Goal: Information Seeking & Learning: Learn about a topic

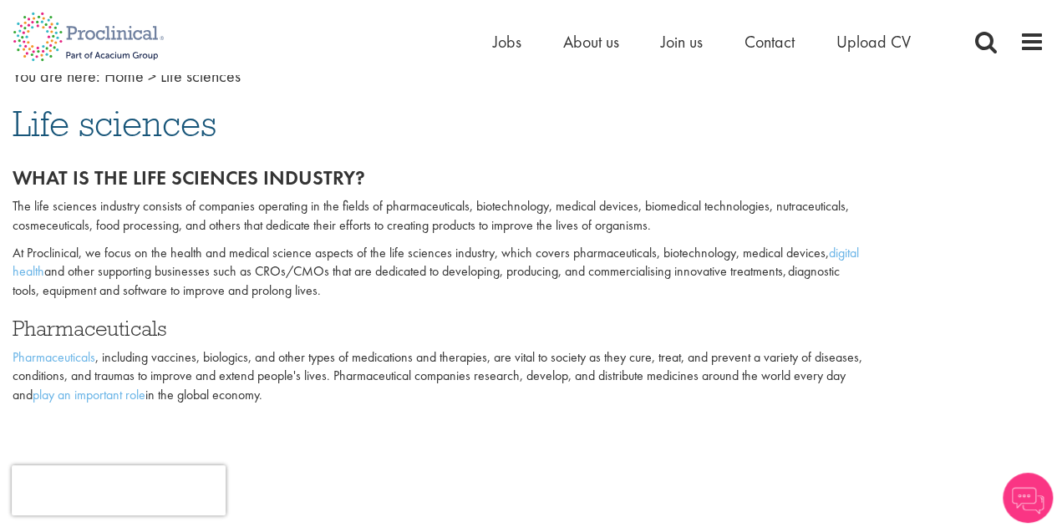
scroll to position [167, 0]
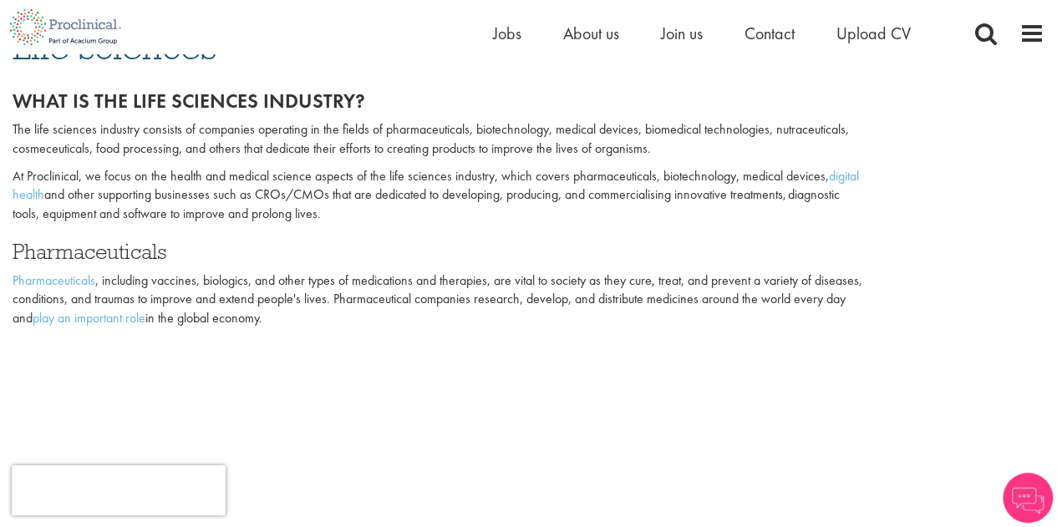
drag, startPoint x: 334, startPoint y: 201, endPoint x: 392, endPoint y: 208, distance: 58.0
click at [392, 208] on p "At Proclinical, we focus on the health and medical science aspects of the life …" at bounding box center [440, 196] width 855 height 58
click at [247, 266] on div "What is the life sciences industry? The life sciences industry consists of comp…" at bounding box center [440, 209] width 855 height 239
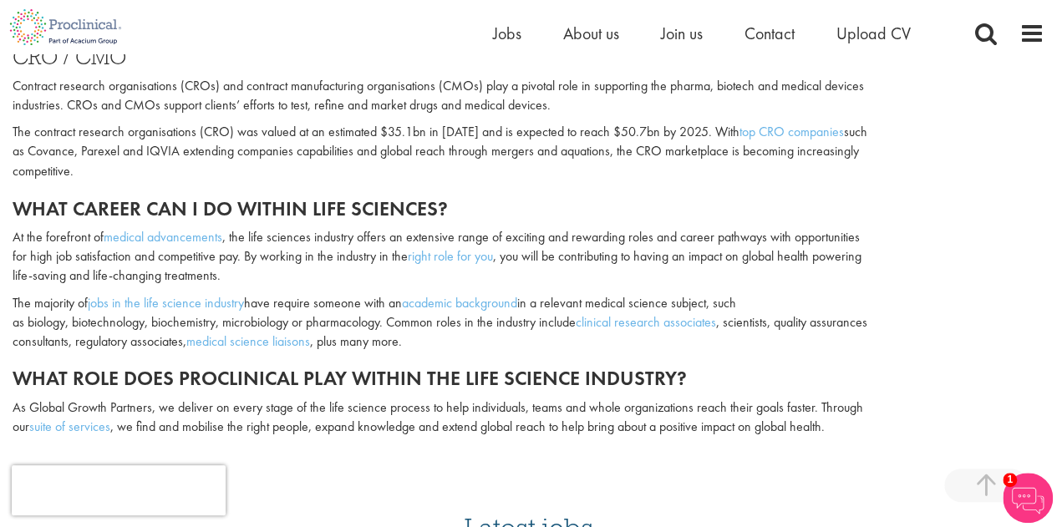
scroll to position [1420, 0]
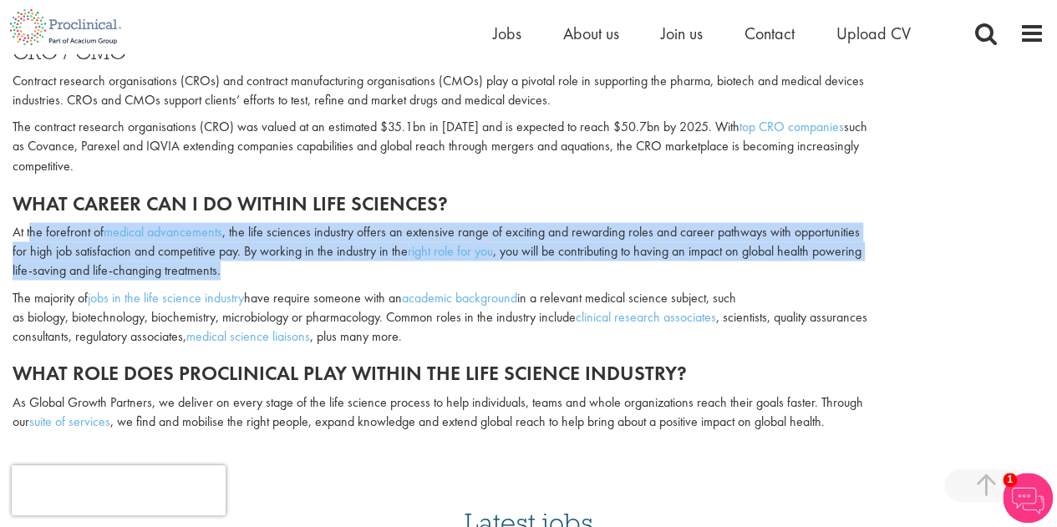
drag, startPoint x: 37, startPoint y: 205, endPoint x: 324, endPoint y: 248, distance: 290.4
click at [324, 248] on p "At the forefront of medical advancements , the life sciences industry offers an…" at bounding box center [440, 251] width 855 height 58
click at [322, 258] on p "At the forefront of medical advancements , the life sciences industry offers an…" at bounding box center [440, 251] width 855 height 58
click at [288, 256] on p "At the forefront of medical advancements , the life sciences industry offers an…" at bounding box center [440, 251] width 855 height 58
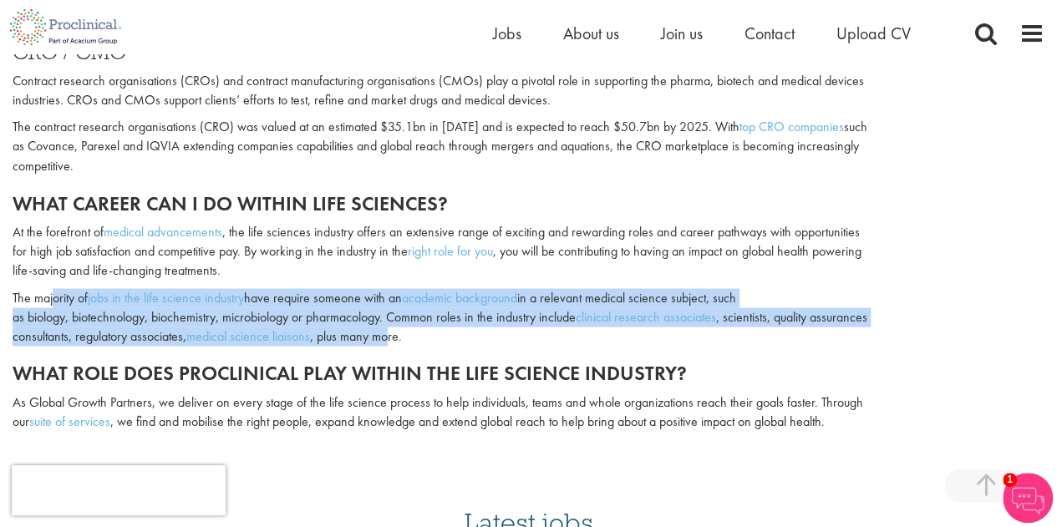
drag, startPoint x: 63, startPoint y: 274, endPoint x: 455, endPoint y: 312, distance: 394.4
click at [455, 312] on p "The majority of jobs in the life science industry have require someone with an …" at bounding box center [440, 317] width 855 height 58
click at [341, 288] on p "The majority of jobs in the life science industry have require someone with an …" at bounding box center [440, 317] width 855 height 58
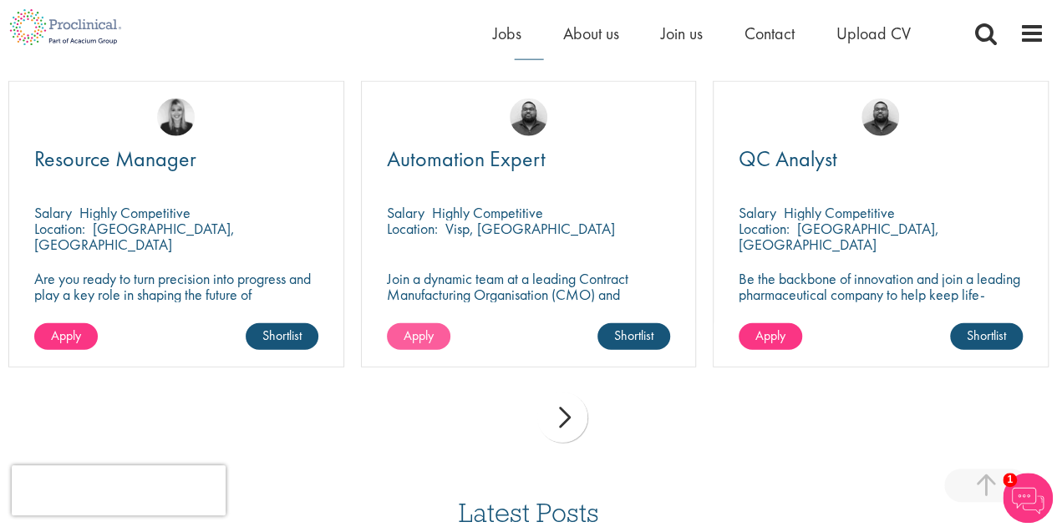
scroll to position [1921, 0]
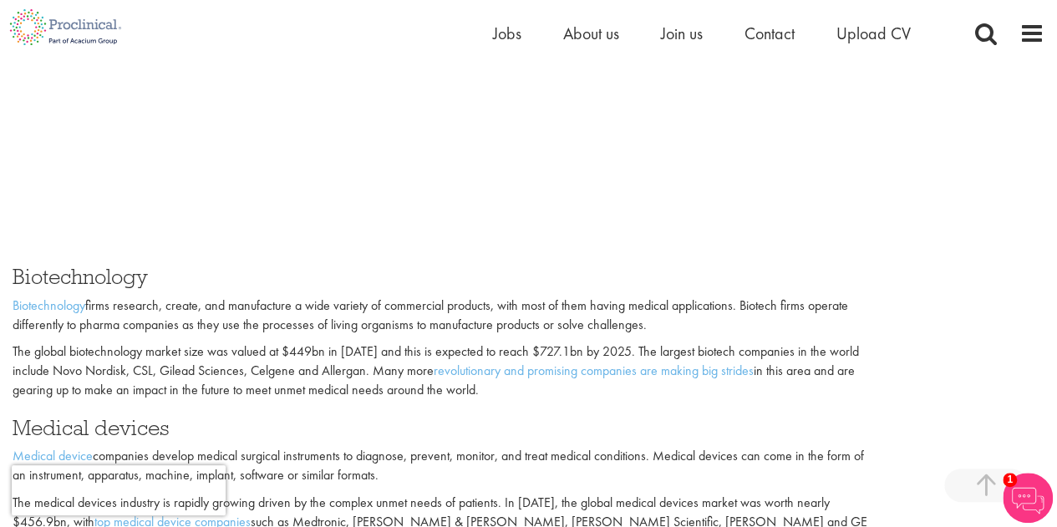
scroll to position [585, 0]
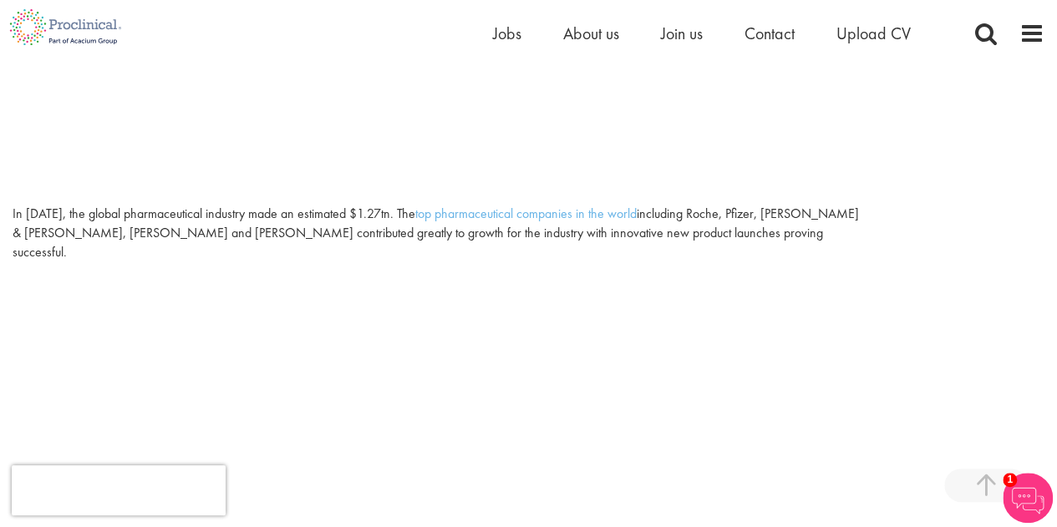
click at [847, 294] on div at bounding box center [528, 404] width 1031 height 269
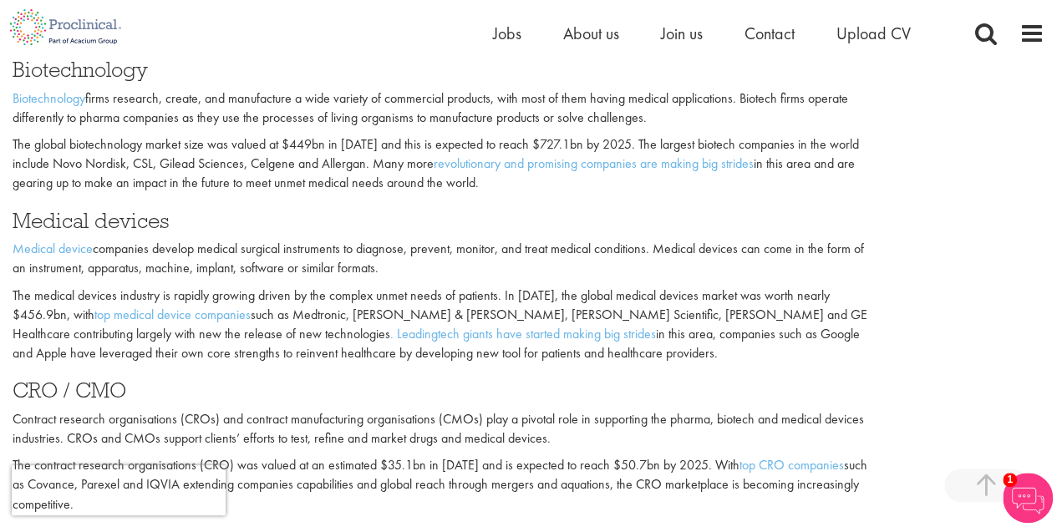
scroll to position [1086, 0]
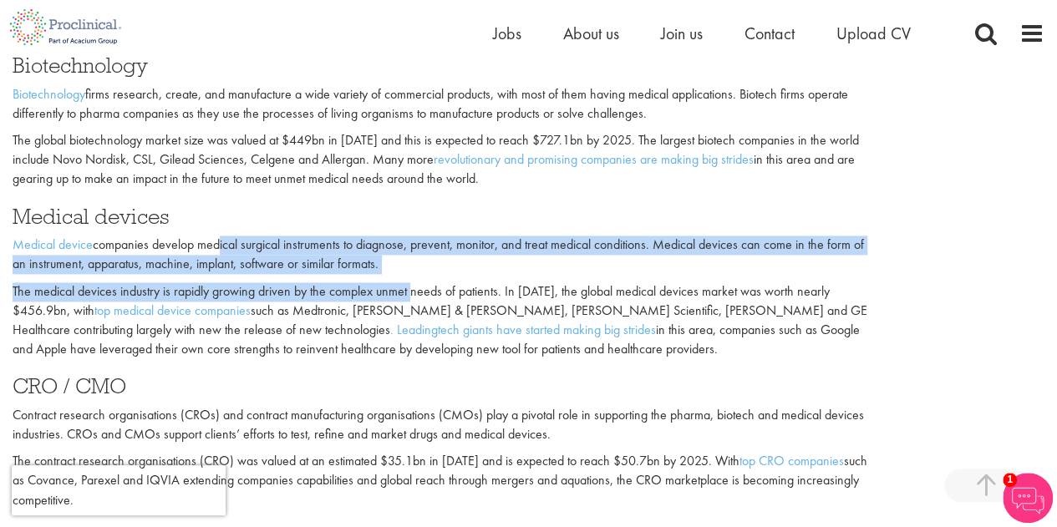
drag, startPoint x: 219, startPoint y: 220, endPoint x: 409, endPoint y: 260, distance: 194.6
click at [409, 260] on div "Biotechnology Biotechnology firms research, create, and manufacture a wide vari…" at bounding box center [440, 422] width 855 height 737
click at [419, 249] on p "Medical device companies develop medical surgical instruments to diagnose, prev…" at bounding box center [440, 255] width 855 height 38
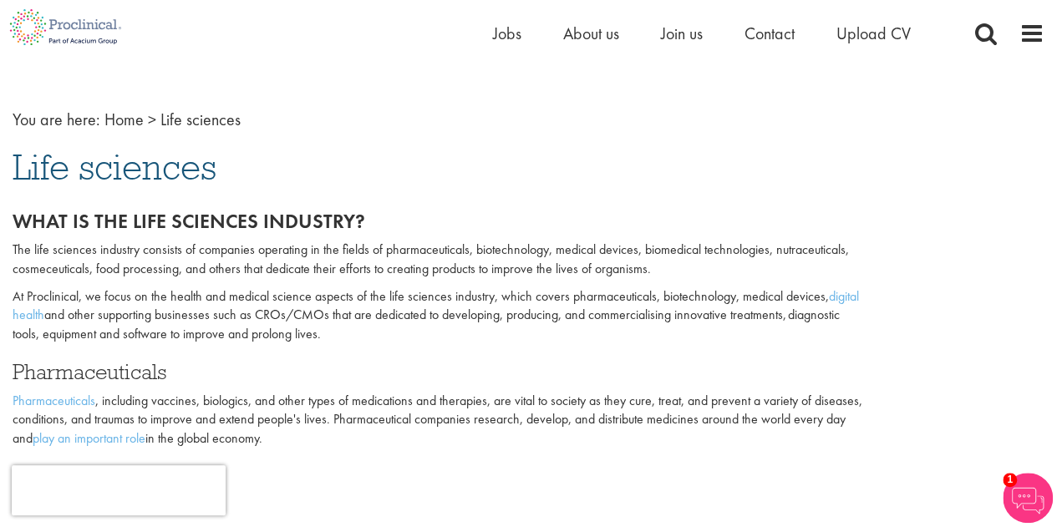
scroll to position [84, 0]
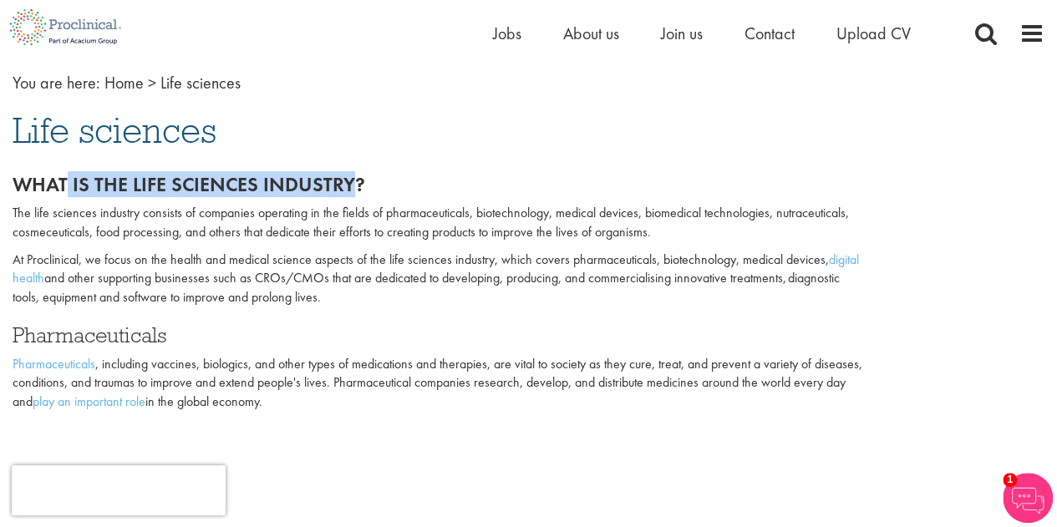
drag, startPoint x: 68, startPoint y: 171, endPoint x: 349, endPoint y: 186, distance: 281.0
click at [347, 187] on h2 "What is the life sciences industry?" at bounding box center [440, 185] width 855 height 22
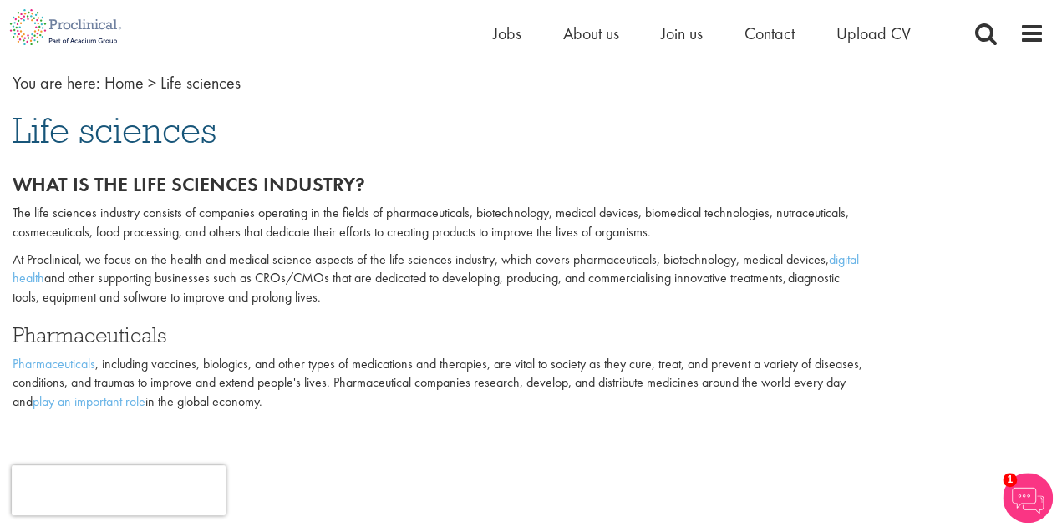
click at [382, 196] on div "What is the life sciences industry? The life sciences industry consists of comp…" at bounding box center [440, 293] width 855 height 239
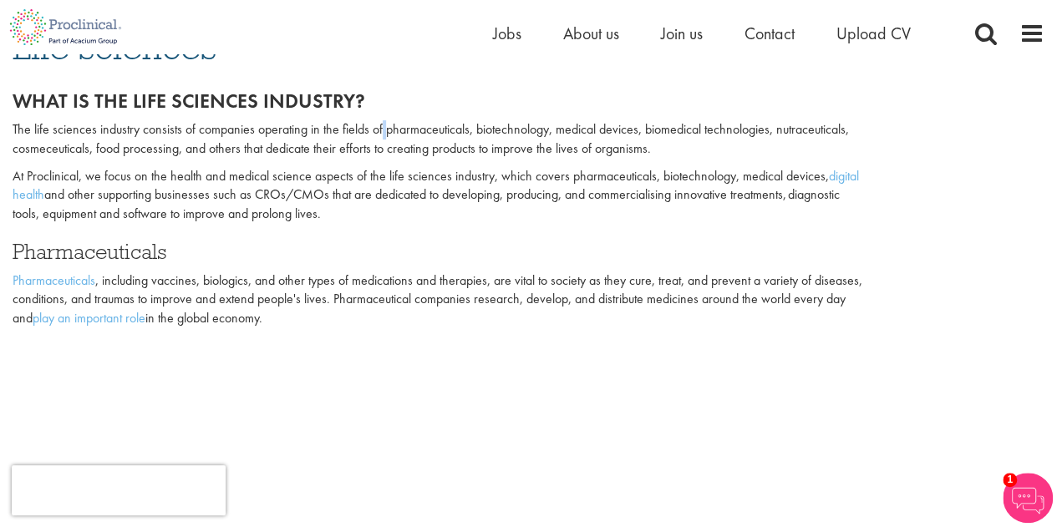
drag, startPoint x: 41, startPoint y: 133, endPoint x: 680, endPoint y: 155, distance: 639.3
click at [680, 155] on p "The life sciences industry consists of companies operating in the fields of pha…" at bounding box center [440, 139] width 855 height 38
click at [656, 161] on div "What is the life sciences industry? The life sciences industry consists of comp…" at bounding box center [440, 209] width 855 height 239
